Goal: Information Seeking & Learning: Check status

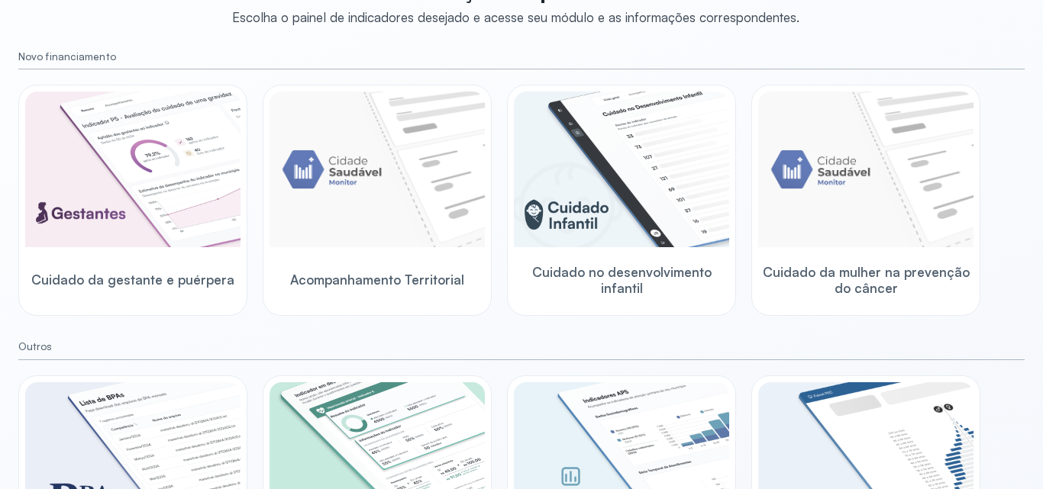
scroll to position [136, 0]
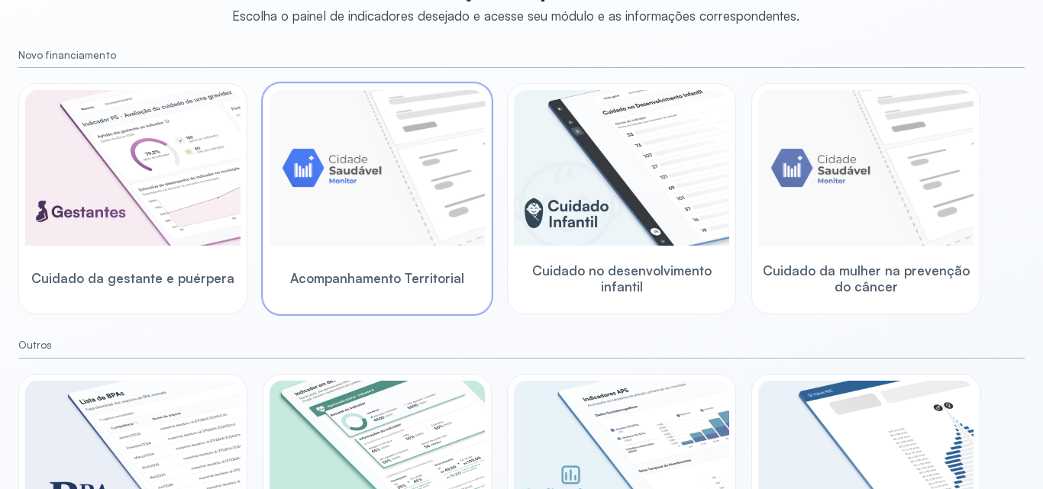
click at [379, 147] on img at bounding box center [377, 168] width 215 height 156
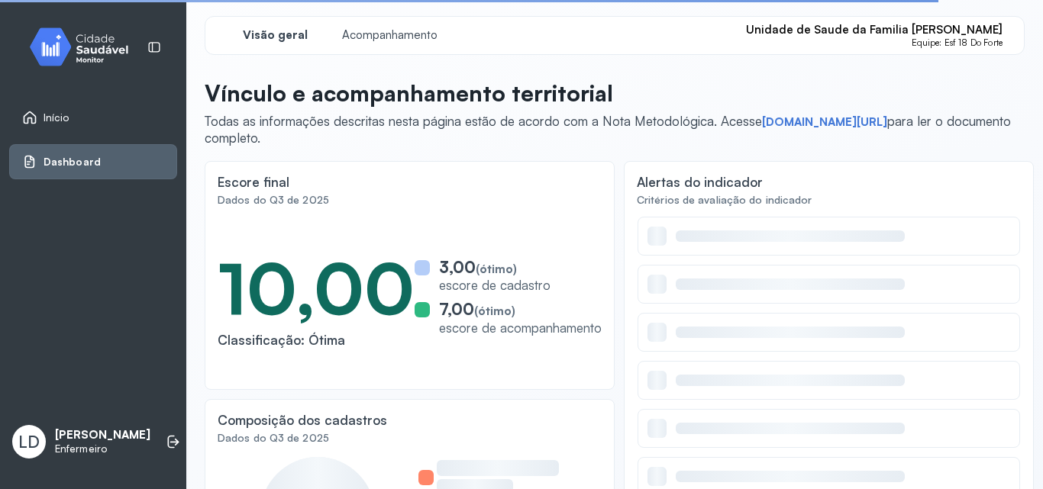
scroll to position [1, 0]
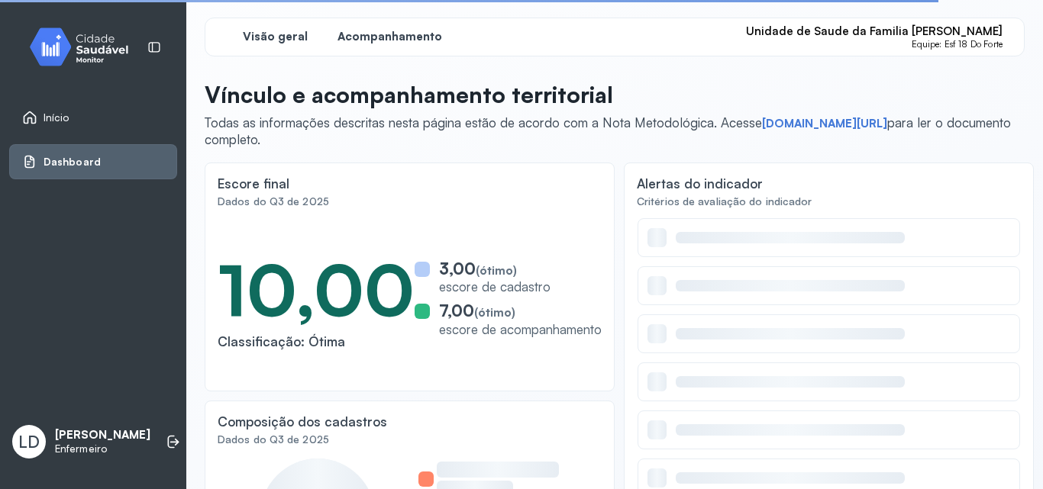
click at [406, 39] on span "Acompanhamento" at bounding box center [389, 37] width 105 height 15
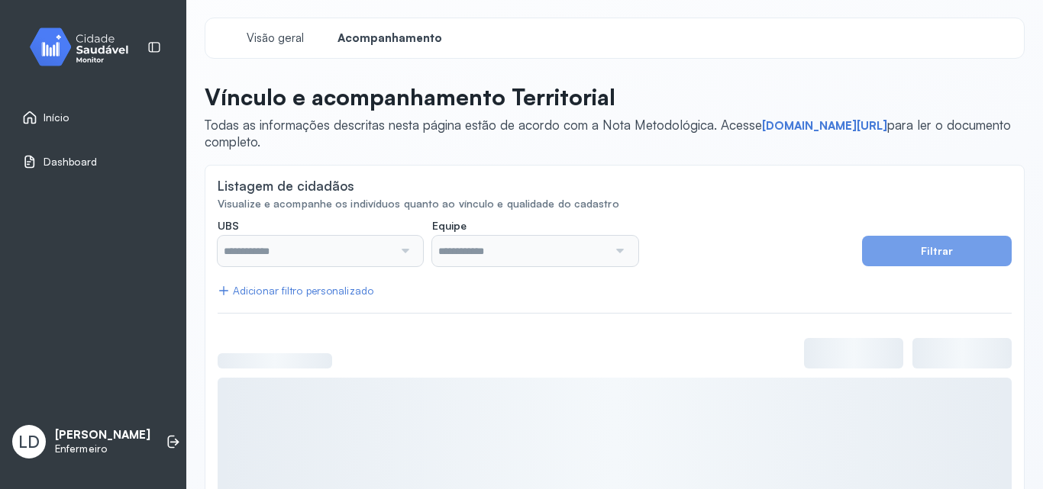
type input "**********"
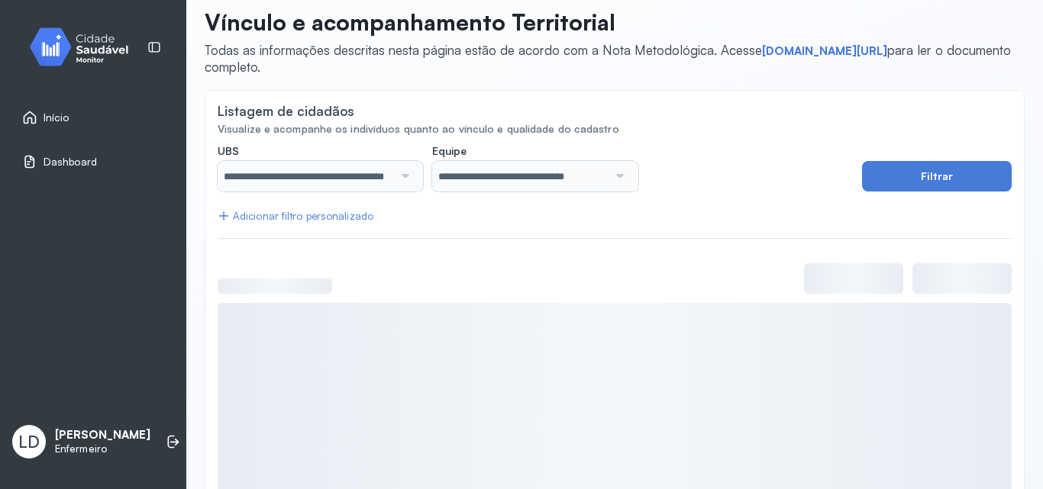
scroll to position [76, 0]
click at [970, 176] on button "Filtrar" at bounding box center [937, 175] width 150 height 31
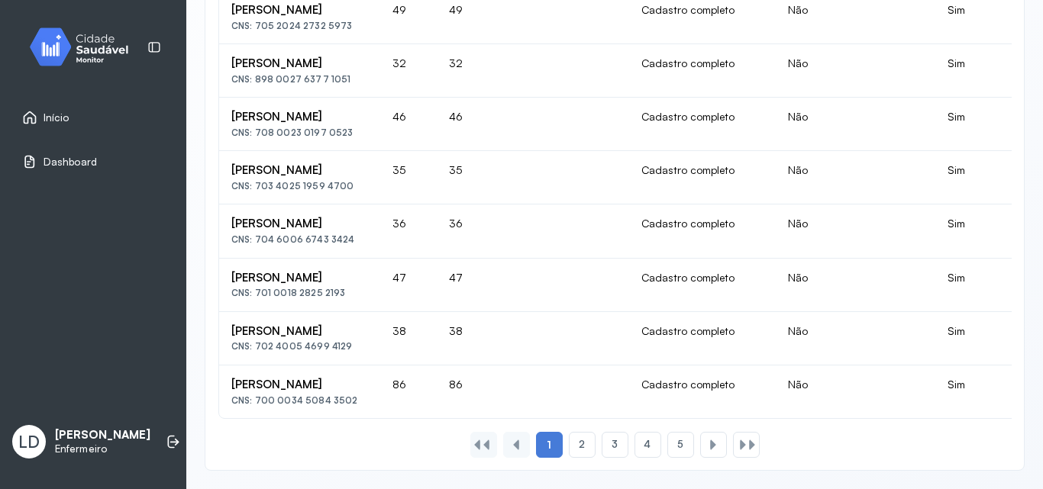
scroll to position [0, 0]
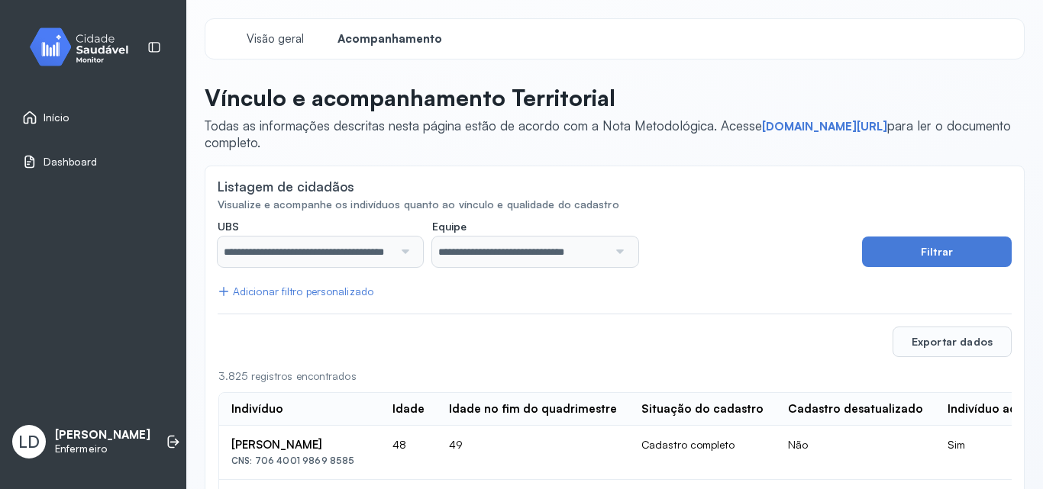
click at [61, 112] on span "Início" at bounding box center [57, 117] width 26 height 13
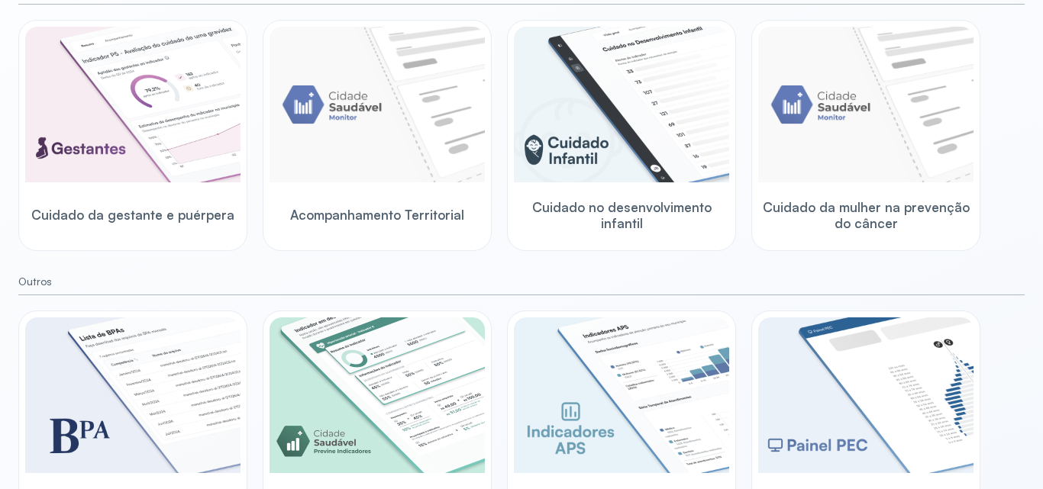
scroll to position [195, 0]
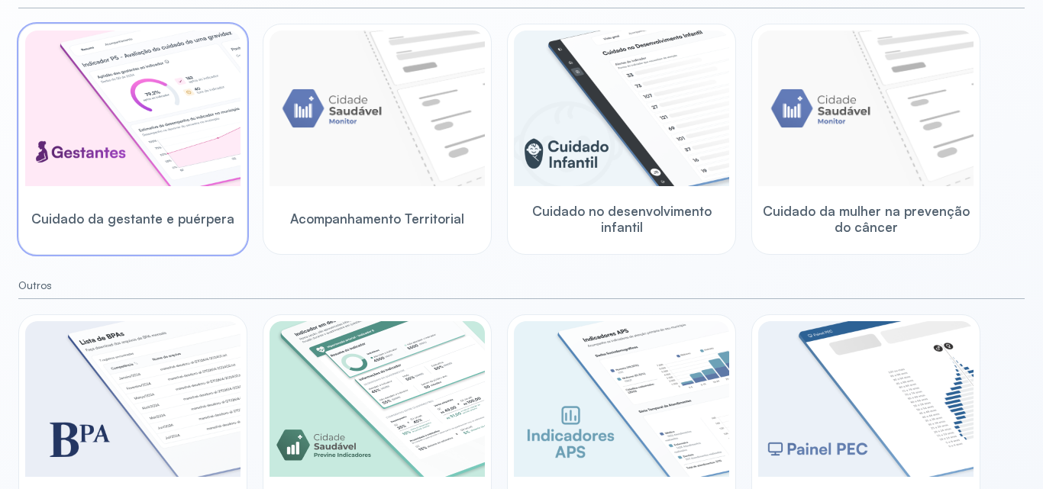
click at [85, 136] on img at bounding box center [132, 109] width 215 height 156
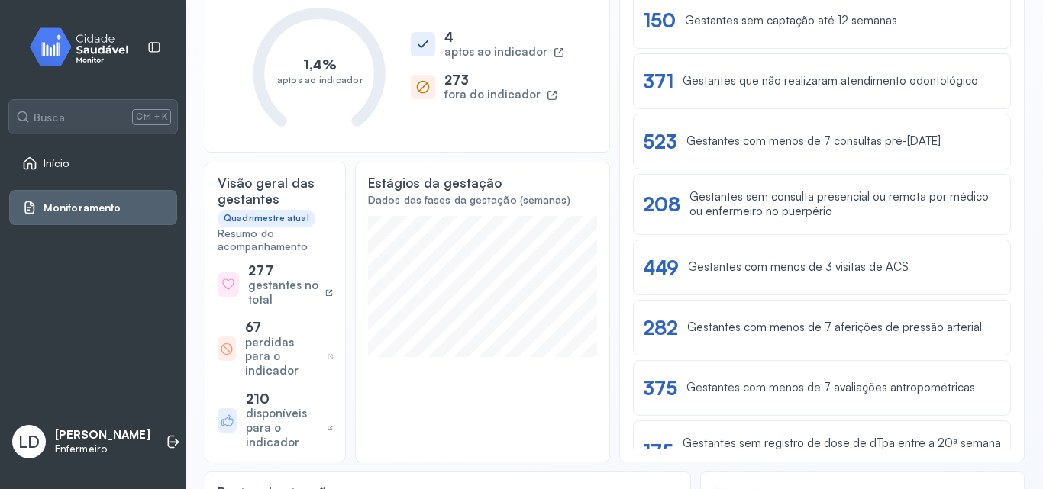
click at [53, 147] on div "Início" at bounding box center [93, 163] width 168 height 35
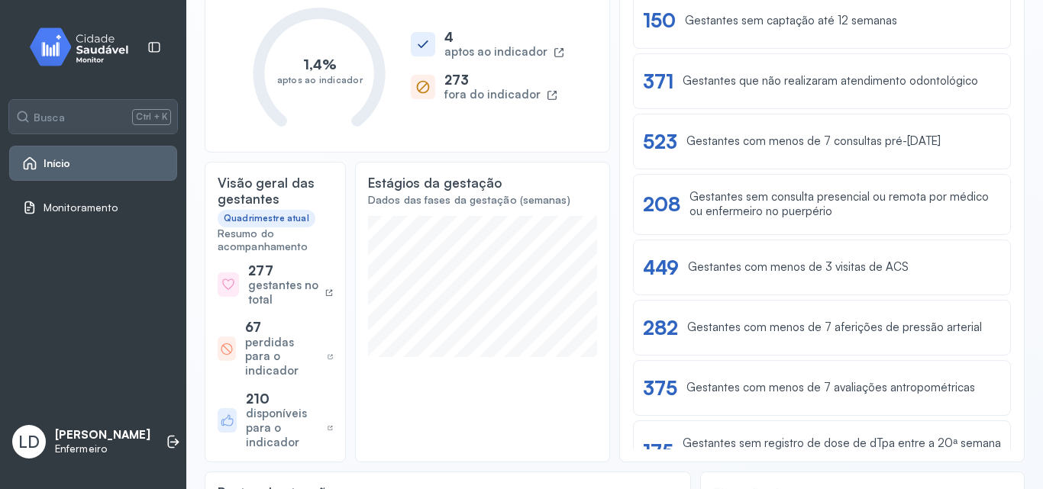
click at [121, 165] on link "Início" at bounding box center [93, 163] width 142 height 15
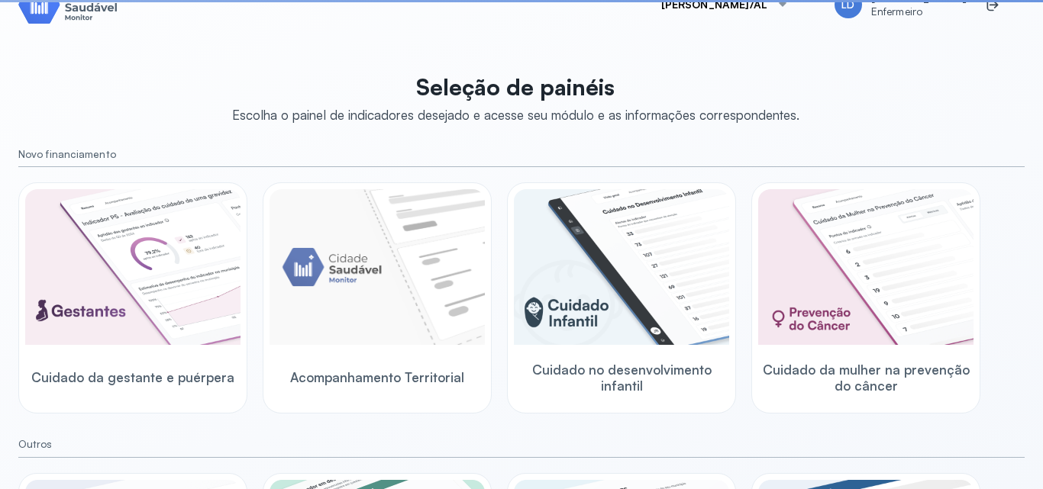
scroll to position [195, 0]
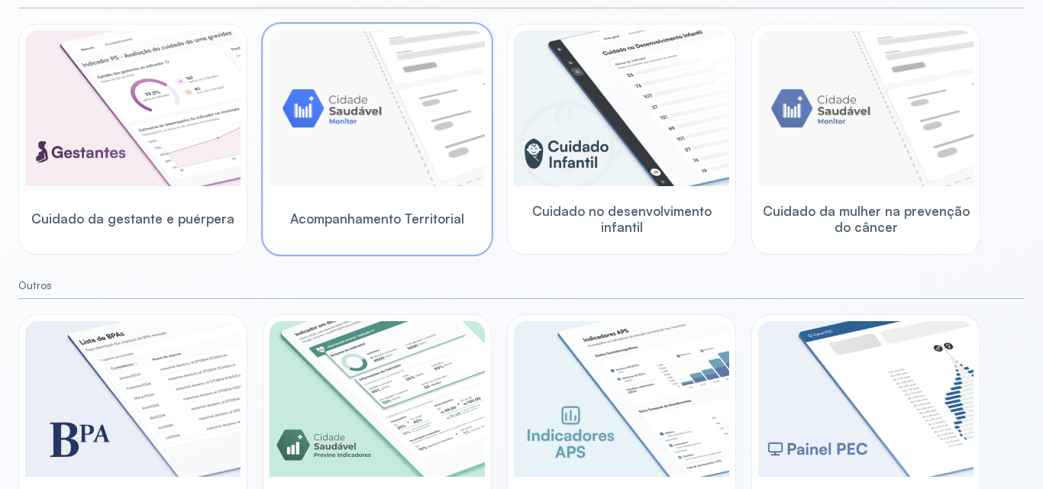
click at [394, 132] on img at bounding box center [377, 109] width 215 height 156
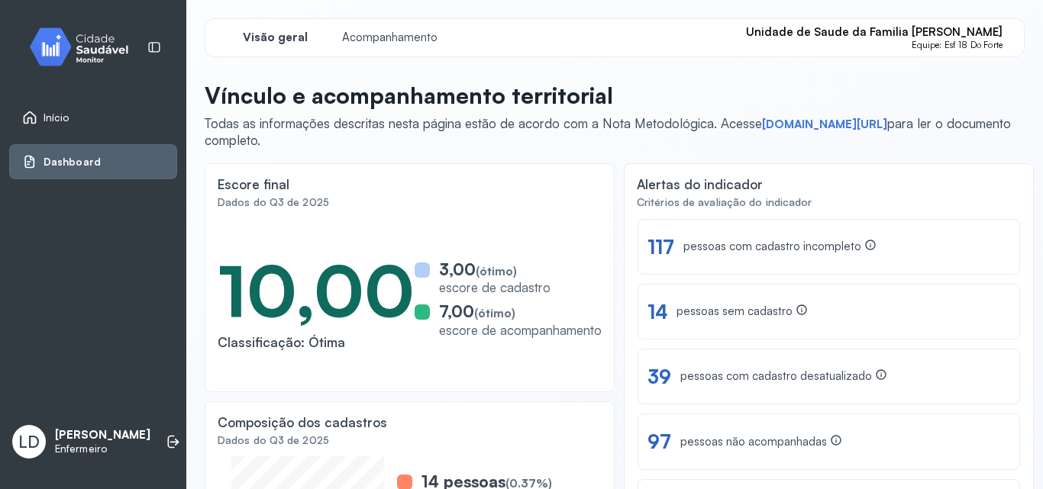
click at [111, 124] on link "Início" at bounding box center [93, 117] width 142 height 15
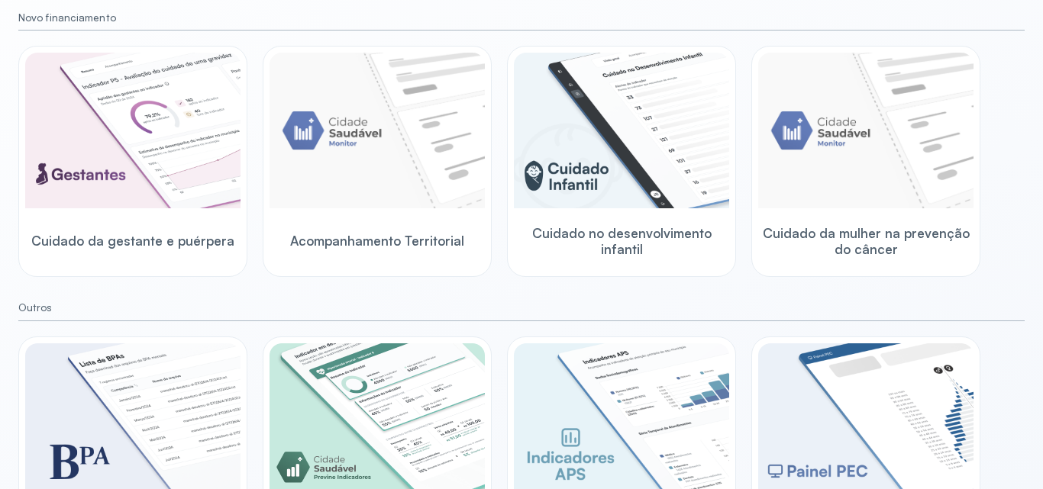
scroll to position [252, 0]
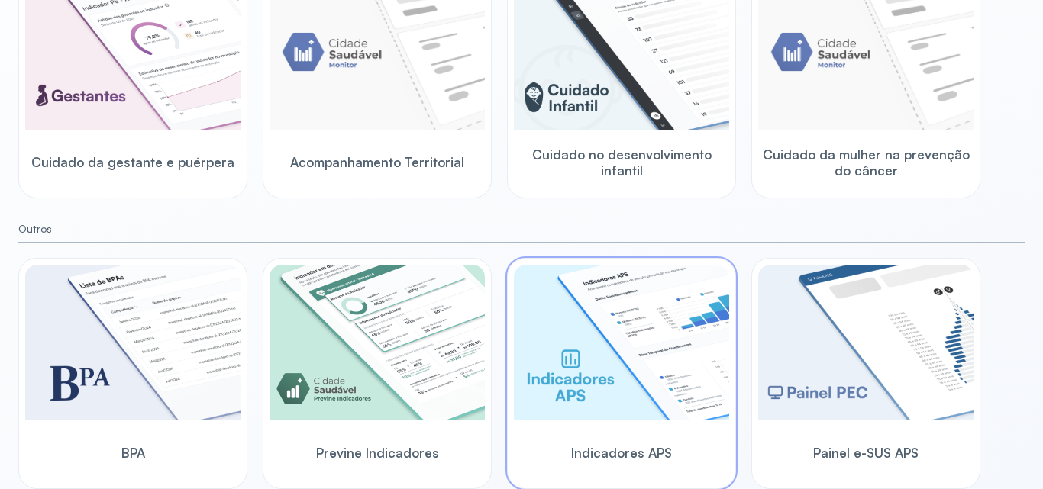
click at [564, 364] on img at bounding box center [621, 343] width 215 height 156
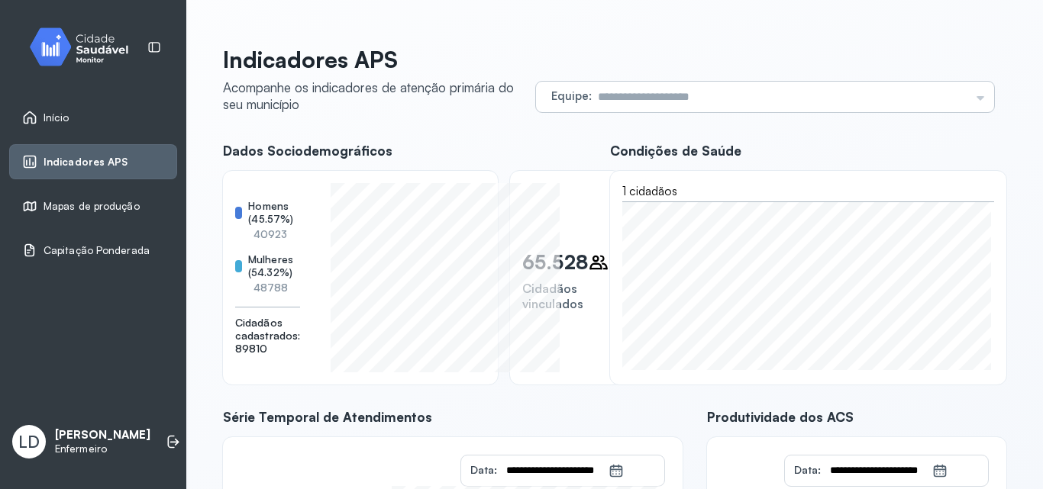
click at [627, 92] on input "text" at bounding box center [781, 97] width 378 height 31
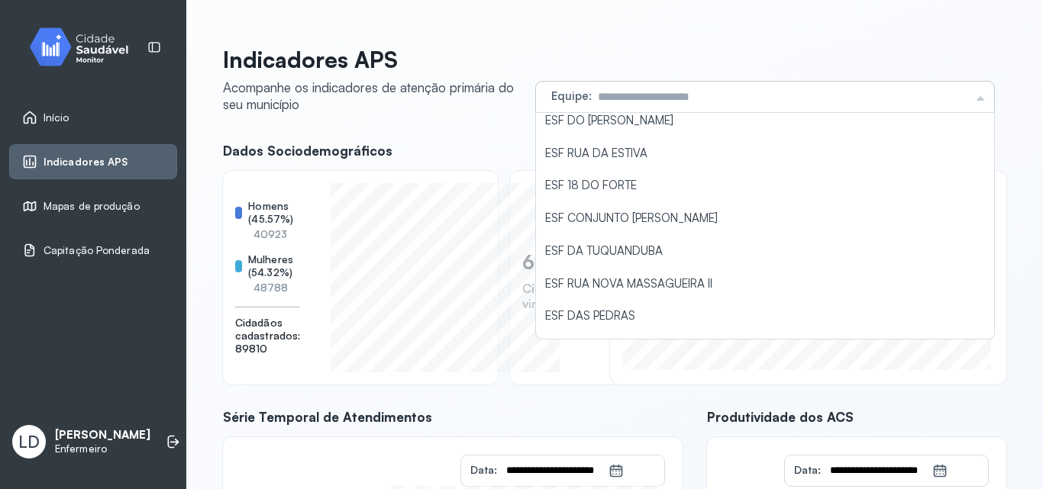
scroll to position [275, 0]
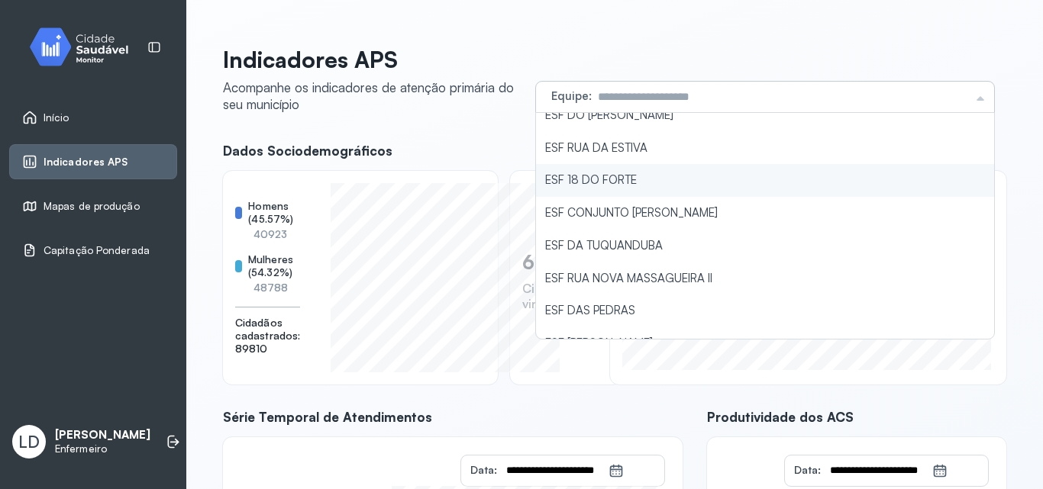
type input "**********"
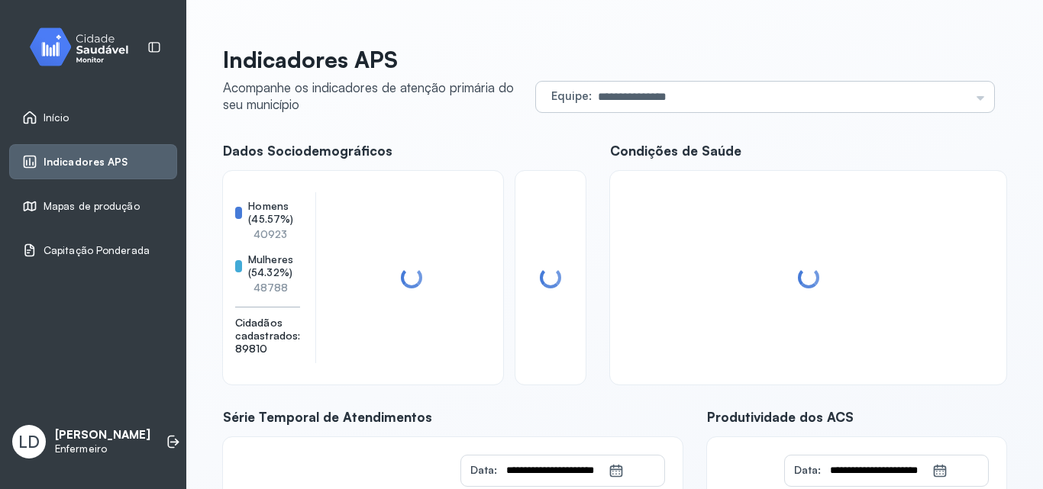
click at [641, 184] on div "**********" at bounding box center [614, 394] width 783 height 697
